Goal: Book appointment/travel/reservation

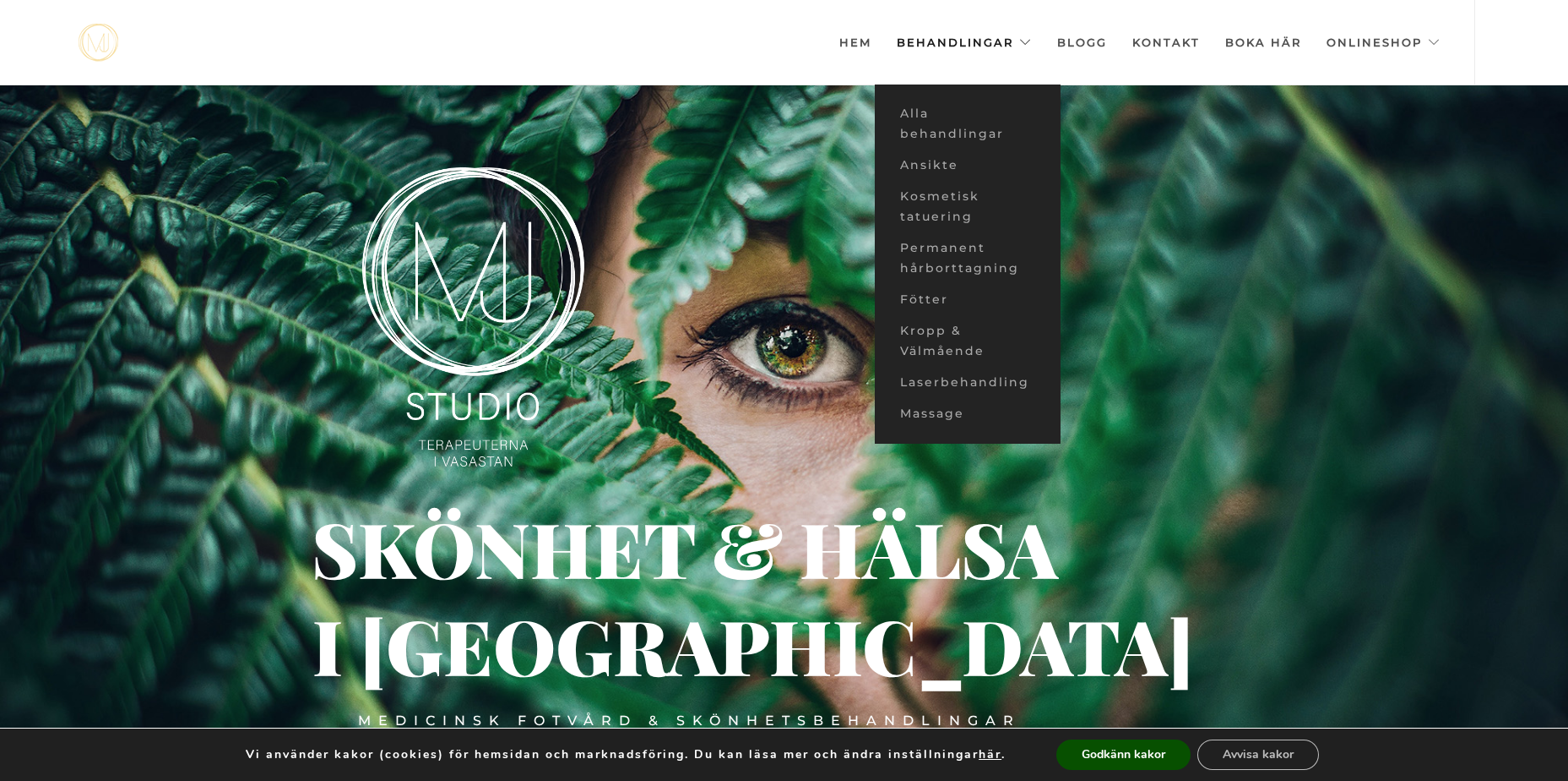
click at [996, 45] on link "Behandlingar" at bounding box center [965, 42] width 135 height 84
click at [932, 165] on link "Ansikte" at bounding box center [968, 165] width 186 height 31
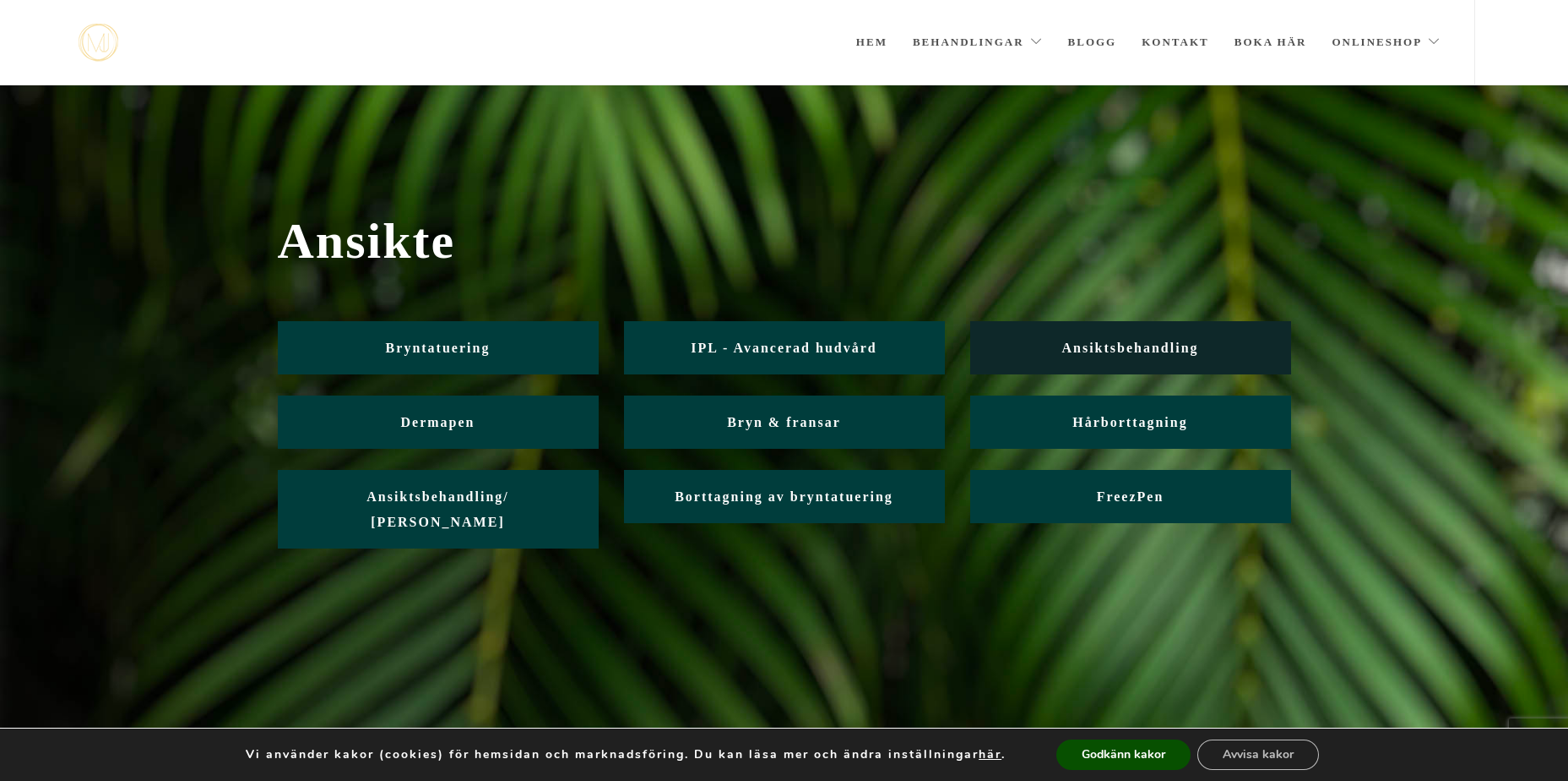
click at [1106, 349] on span "Ansiktsbehandling" at bounding box center [1130, 347] width 137 height 14
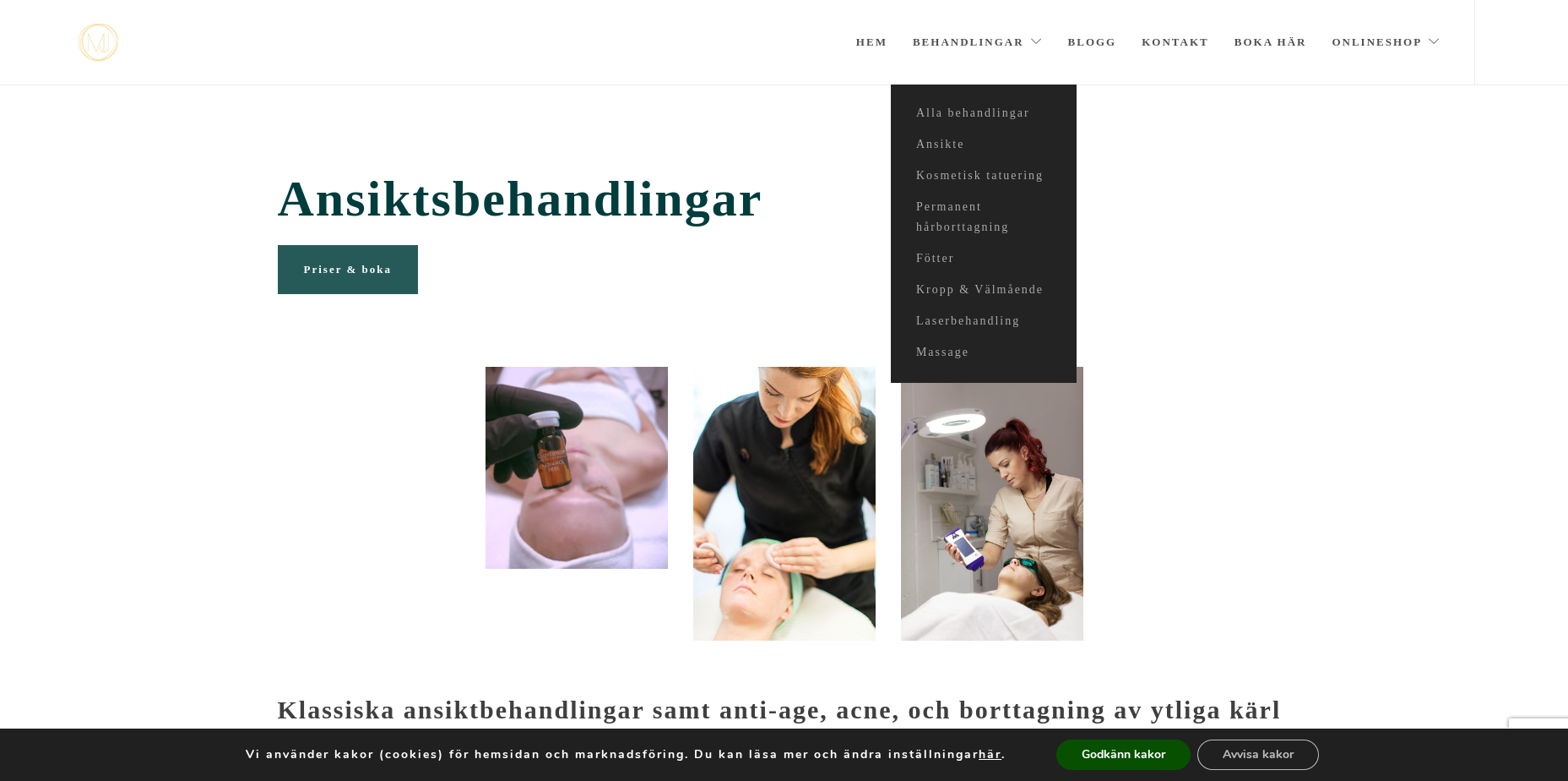
click at [366, 287] on link "Priser & boka" at bounding box center [348, 270] width 140 height 49
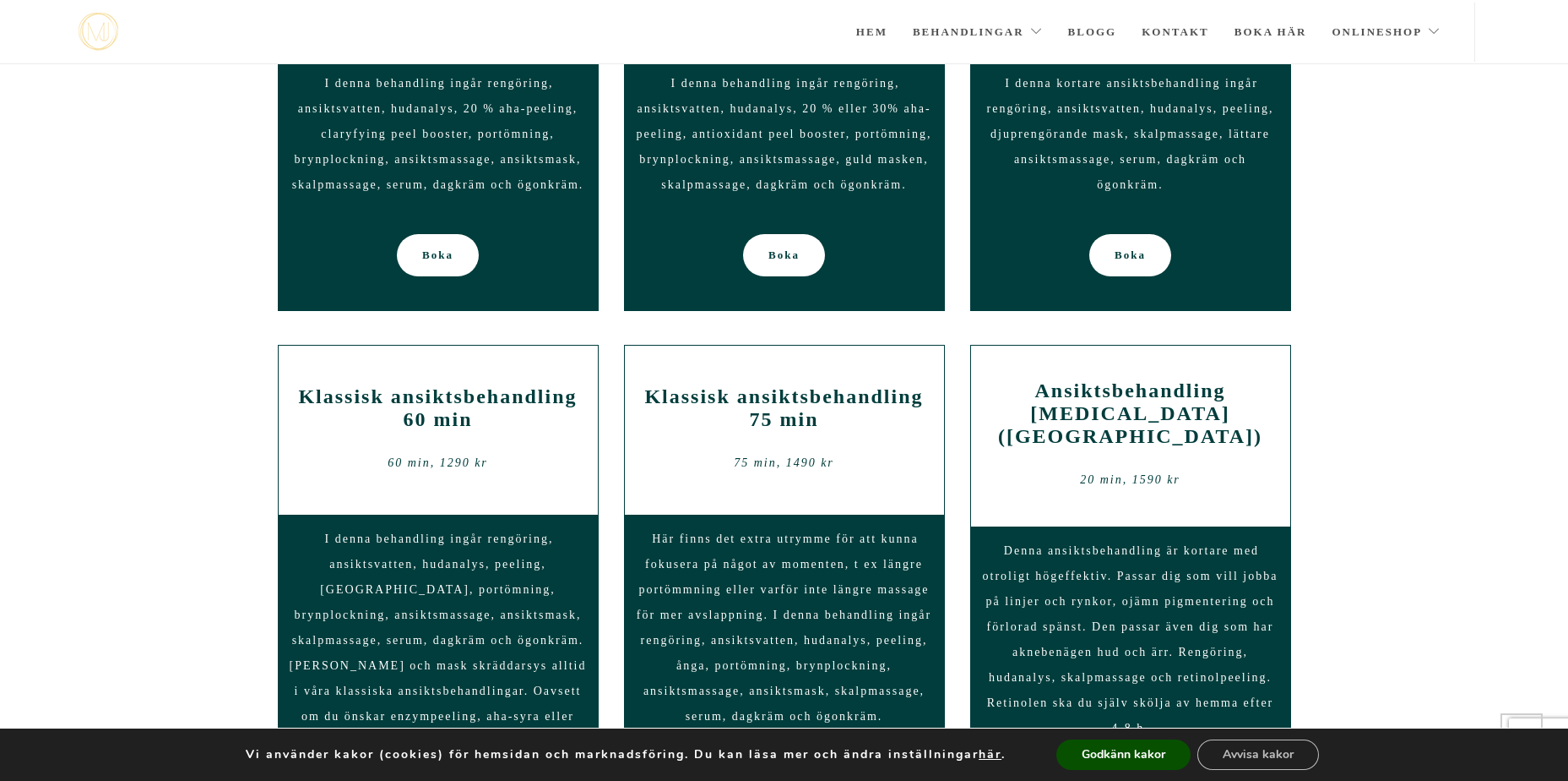
scroll to position [1107, 0]
